Goal: Task Accomplishment & Management: Complete application form

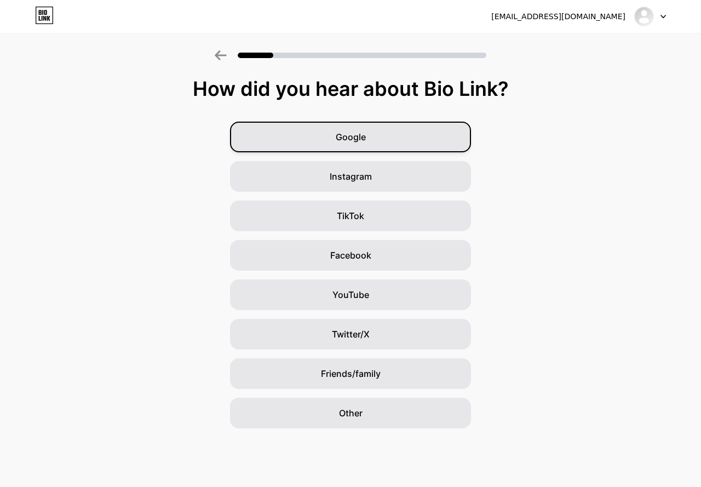
click at [417, 136] on div "Google" at bounding box center [350, 137] width 241 height 31
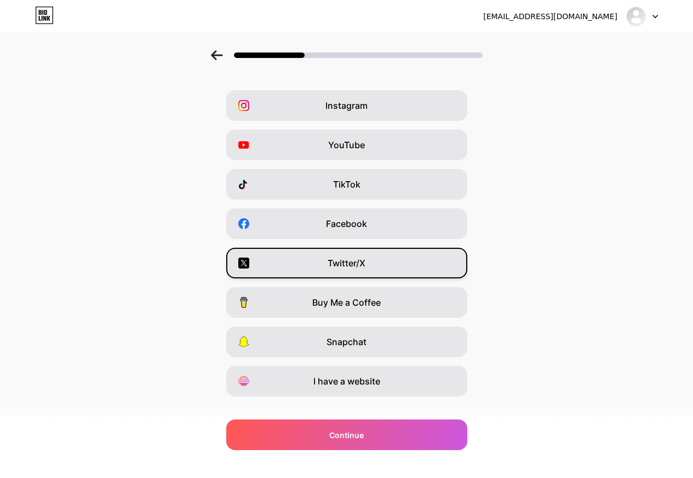
scroll to position [48, 0]
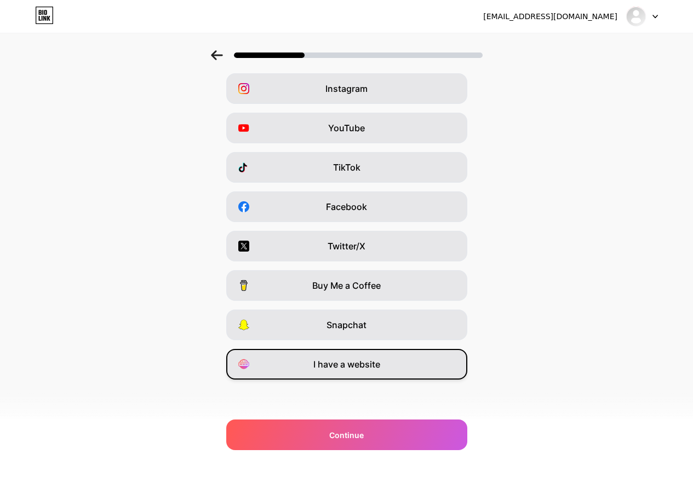
click at [374, 374] on div "I have a website" at bounding box center [346, 364] width 241 height 31
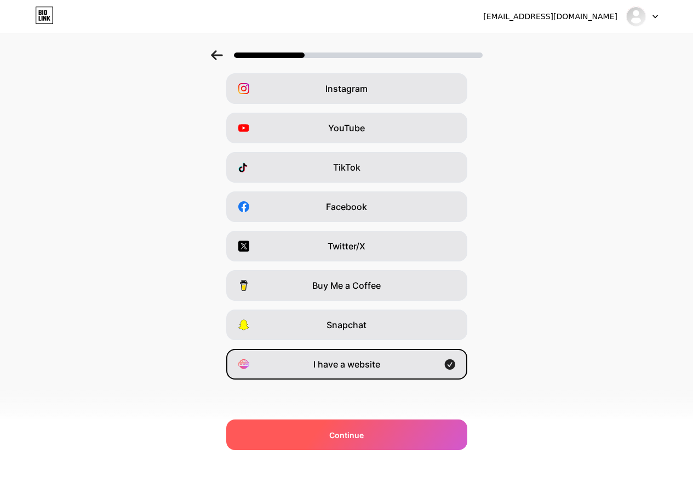
click at [374, 435] on div "Continue" at bounding box center [346, 435] width 241 height 31
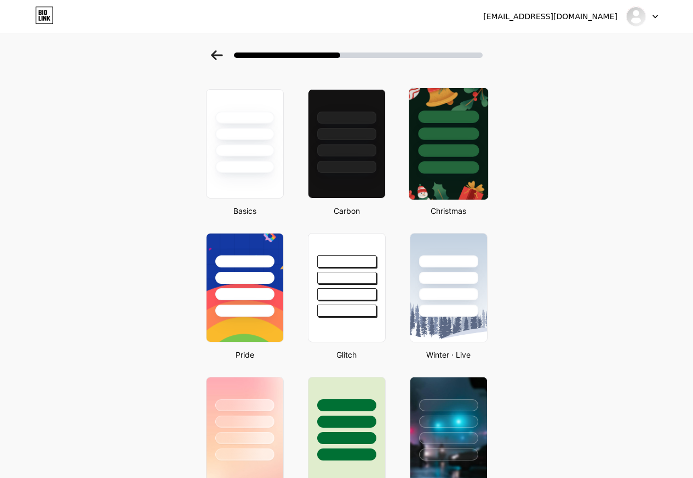
scroll to position [55, 0]
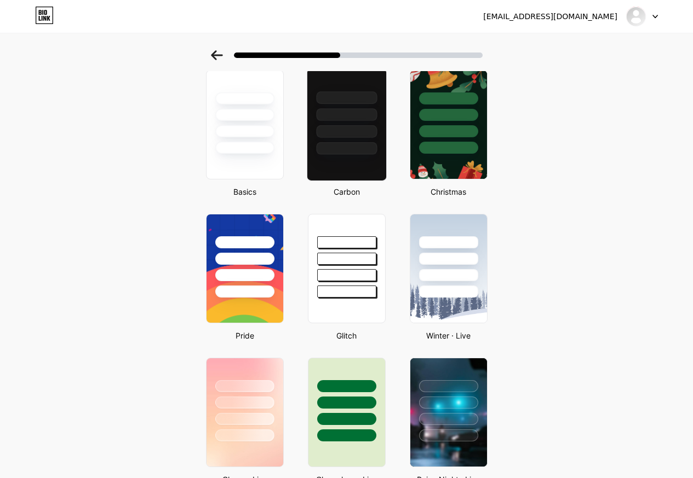
click at [367, 128] on div at bounding box center [346, 131] width 61 height 13
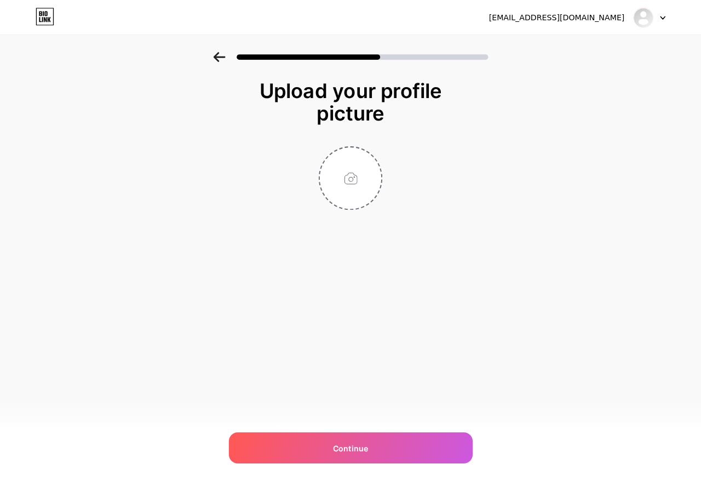
scroll to position [0, 0]
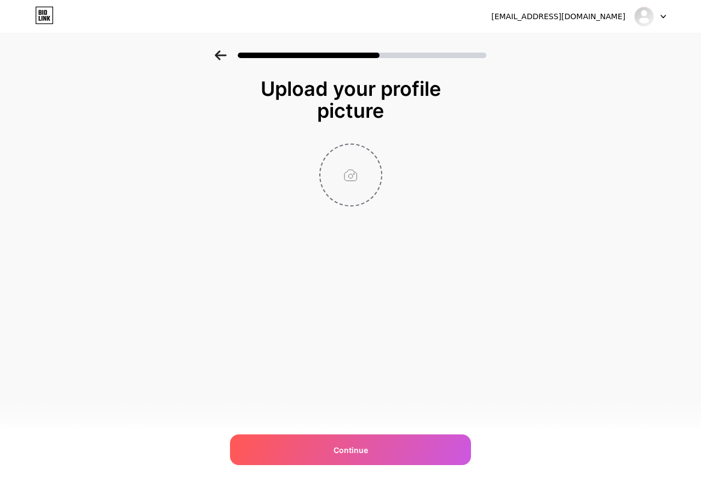
click at [351, 165] on input "file" at bounding box center [350, 175] width 61 height 61
type input "C:\fakepath\[PERSON_NAME]-logo-e1668420227560.png"
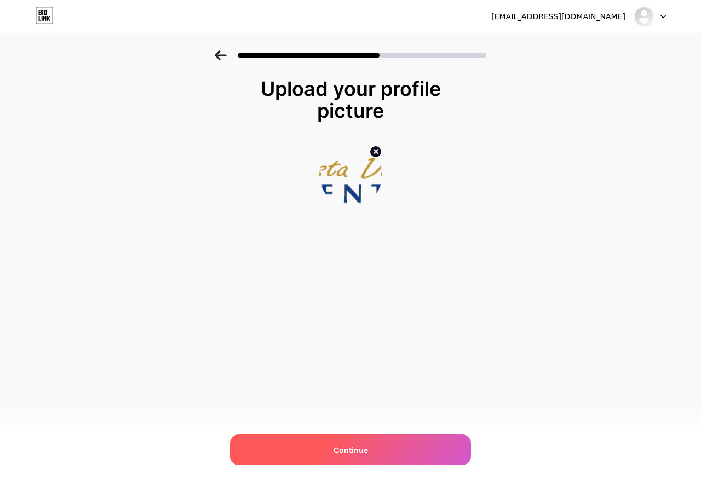
click at [383, 452] on div "Continue" at bounding box center [350, 449] width 241 height 31
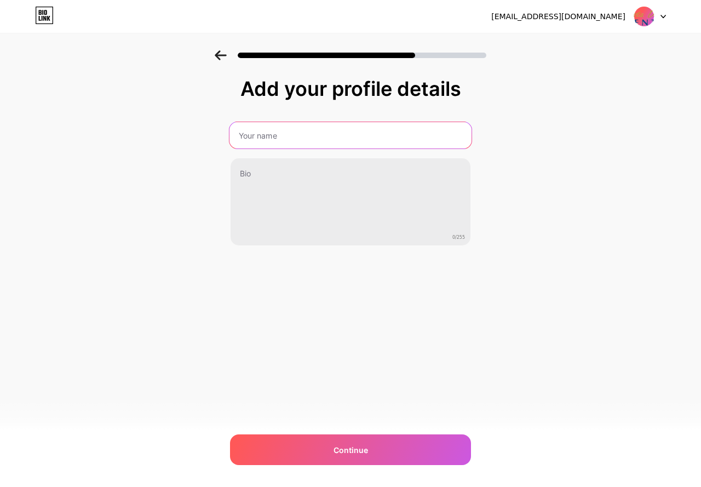
click at [333, 130] on input "text" at bounding box center [350, 135] width 242 height 26
type input "Vista Dorada Dental"
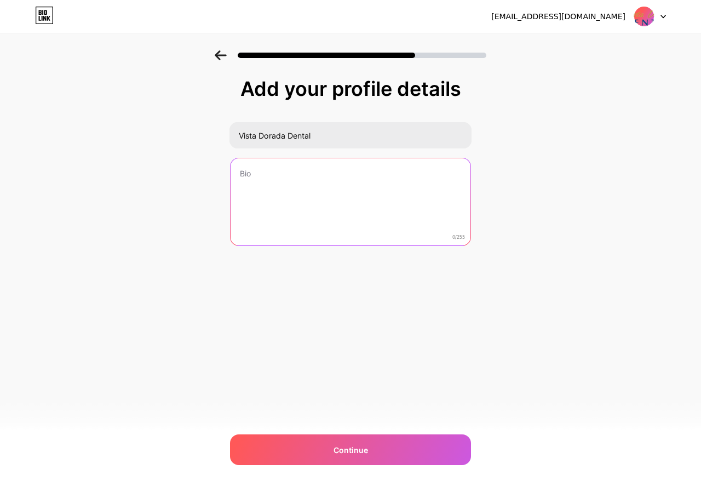
click at [311, 185] on textarea at bounding box center [350, 202] width 240 height 88
click at [391, 164] on textarea at bounding box center [350, 202] width 242 height 89
paste textarea "Welcome to Vista Dorada Dental, your trusted source for comprehensive dental se…"
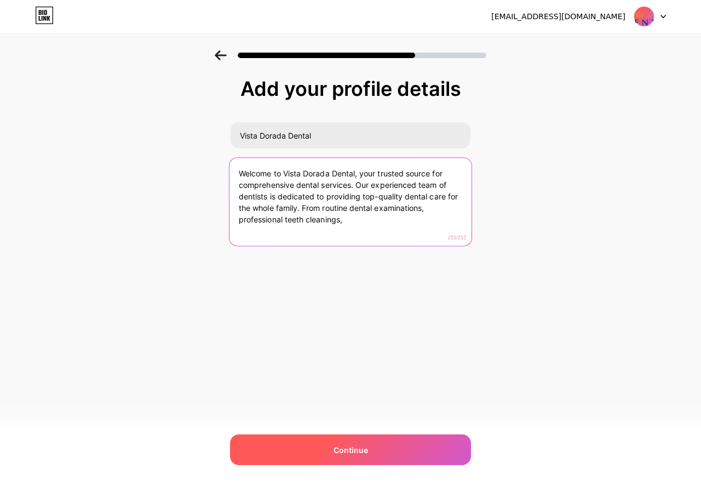
type textarea "Welcome to Vista Dorada Dental, your trusted source for comprehensive dental se…"
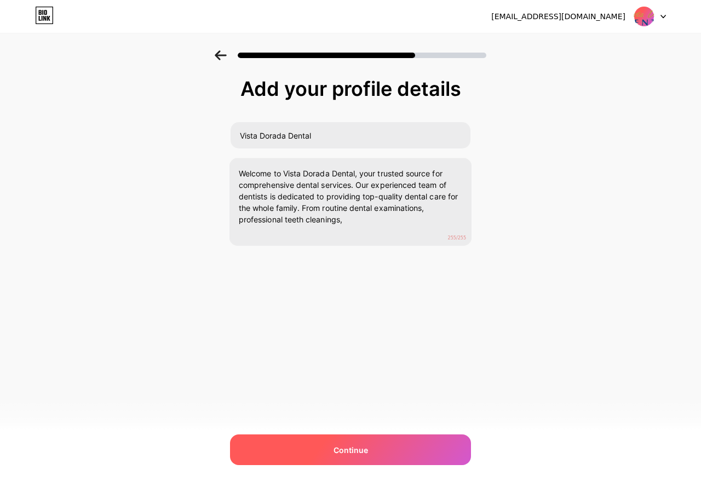
click at [368, 448] on div "Continue" at bounding box center [350, 449] width 241 height 31
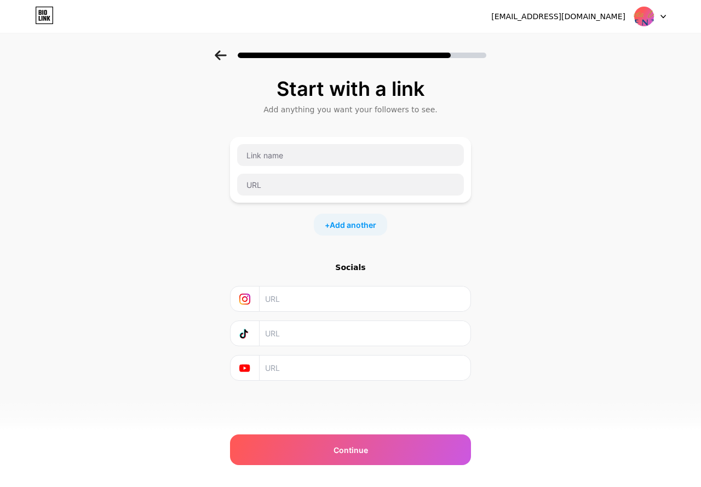
click at [299, 290] on input "text" at bounding box center [364, 298] width 199 height 25
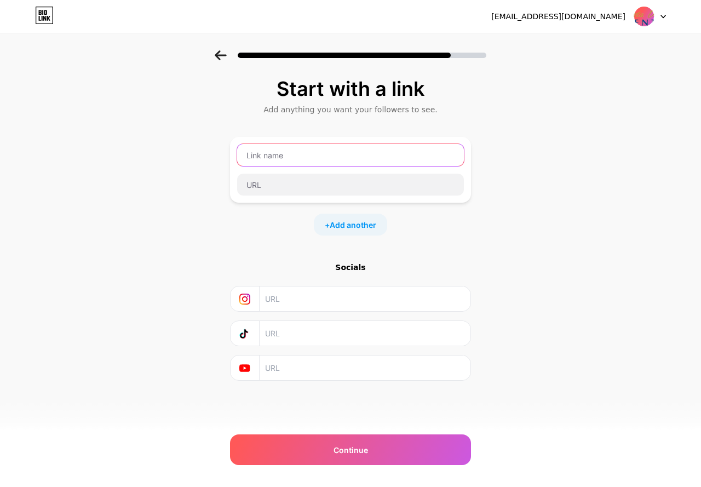
click at [370, 161] on input "text" at bounding box center [350, 155] width 227 height 22
click at [357, 165] on input "Vista Di" at bounding box center [350, 155] width 227 height 22
click at [343, 155] on input "Vista Di" at bounding box center [350, 155] width 227 height 22
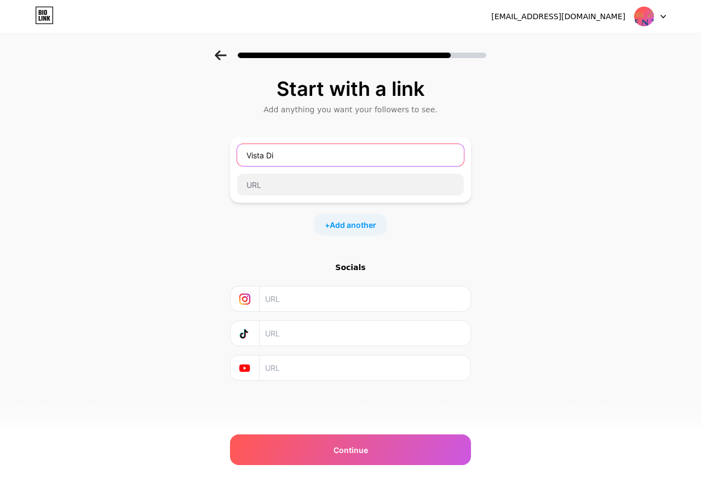
paste input "orada Dental"
type input "Vista Dorada Dental"
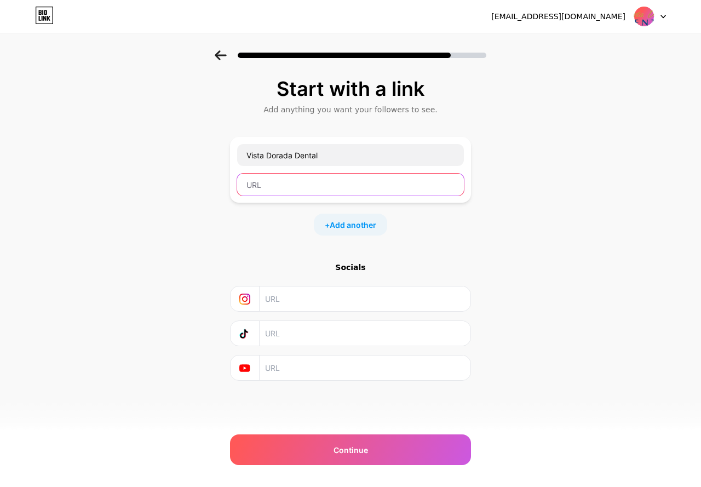
click at [345, 187] on input "text" at bounding box center [350, 185] width 227 height 22
click at [364, 189] on input "text" at bounding box center [350, 185] width 227 height 22
paste input "[URL][DOMAIN_NAME]"
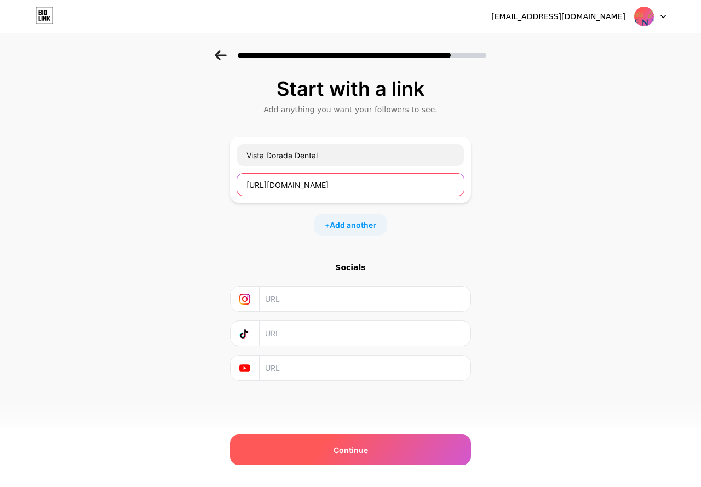
type input "[URL][DOMAIN_NAME]"
click at [366, 453] on span "Continue" at bounding box center [350, 449] width 34 height 11
click at [358, 448] on span "Continue" at bounding box center [350, 449] width 34 height 11
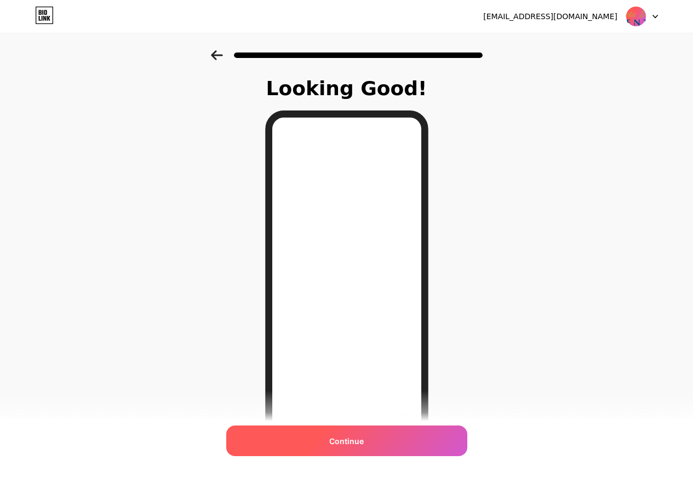
click at [364, 443] on span "Continue" at bounding box center [346, 441] width 34 height 11
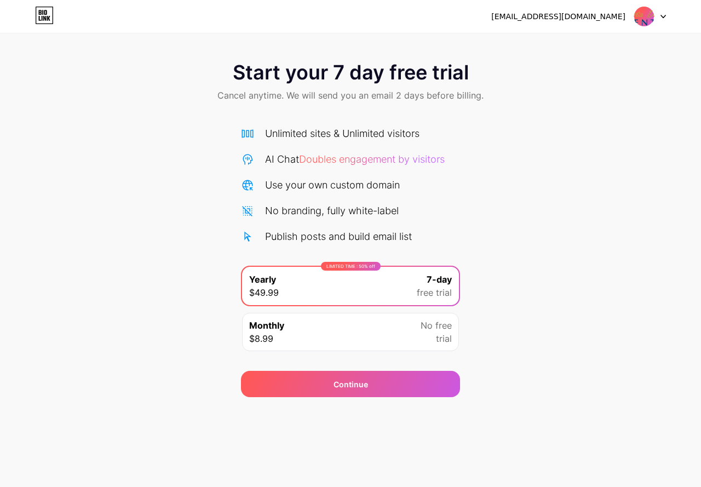
click at [355, 207] on div "No branding, fully white-label" at bounding box center [332, 210] width 134 height 15
click at [348, 368] on div "Continue" at bounding box center [350, 377] width 219 height 39
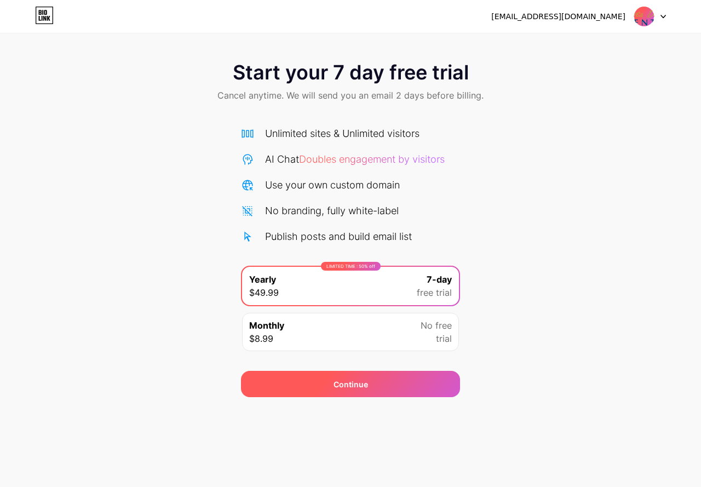
click at [346, 390] on div "Continue" at bounding box center [350, 384] width 219 height 26
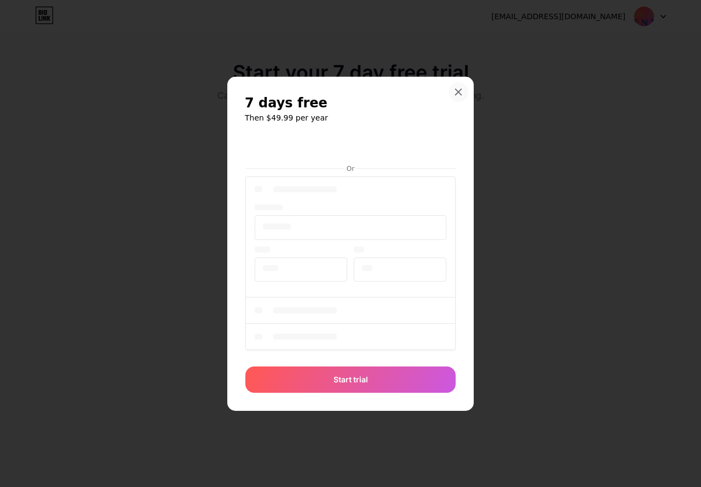
click at [458, 88] on icon at bounding box center [458, 92] width 9 height 9
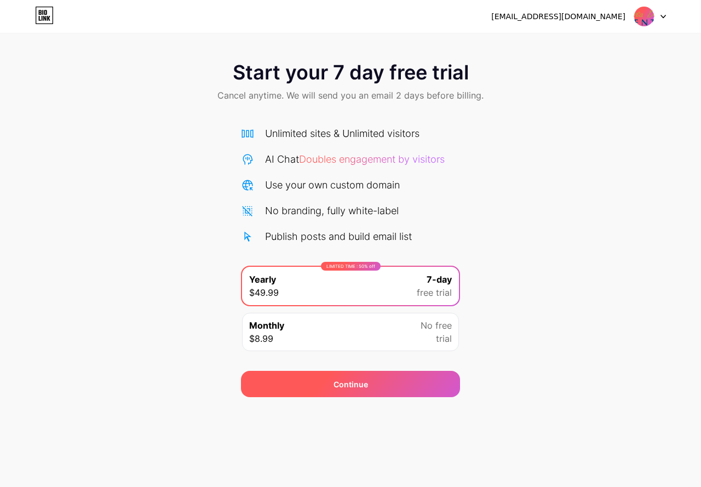
click at [329, 387] on div "Continue" at bounding box center [350, 384] width 219 height 26
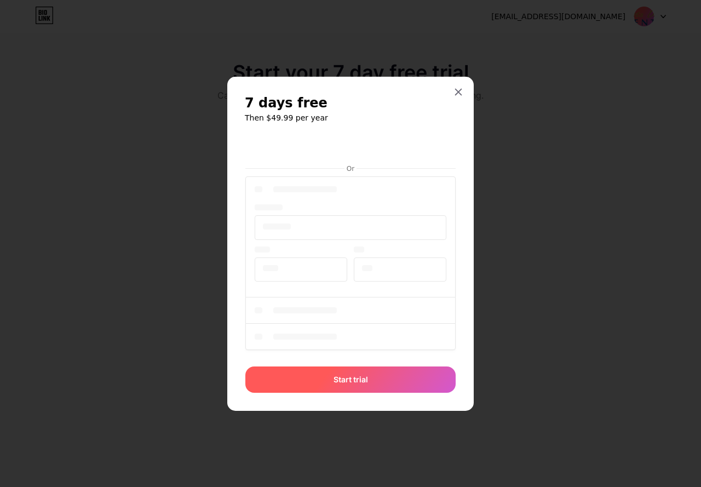
click at [332, 377] on div "Start trial" at bounding box center [350, 379] width 210 height 26
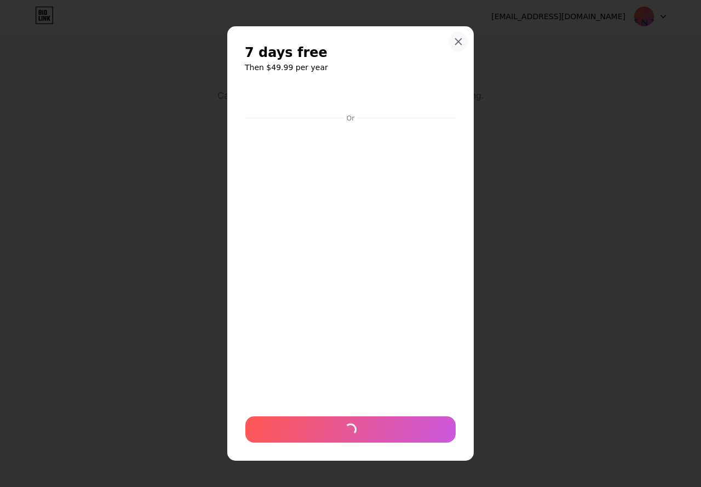
click at [462, 42] on icon at bounding box center [458, 41] width 9 height 9
